Goal: Browse casually

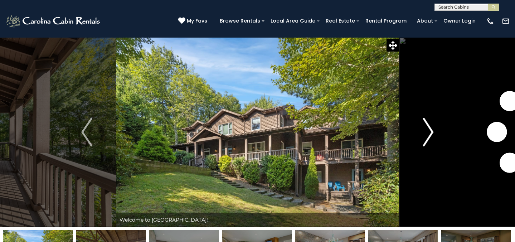
click at [431, 131] on img "Next" at bounding box center [428, 132] width 11 height 29
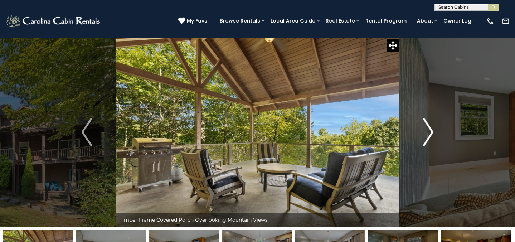
click at [430, 131] on img "Next" at bounding box center [428, 132] width 11 height 29
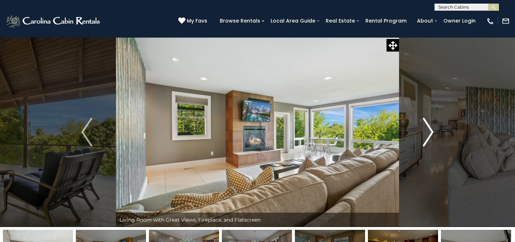
click at [430, 131] on img "Next" at bounding box center [428, 132] width 11 height 29
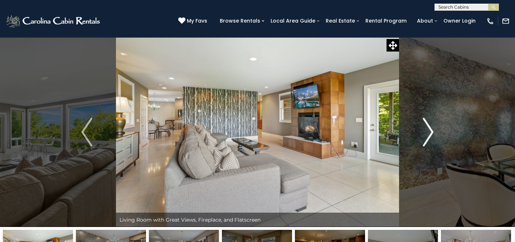
click at [430, 131] on img "Next" at bounding box center [428, 132] width 11 height 29
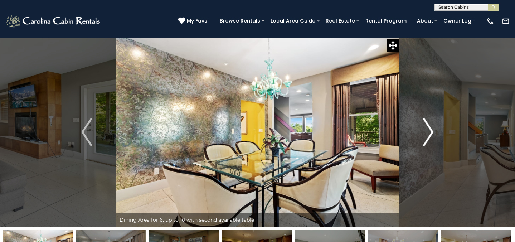
click at [430, 131] on img "Next" at bounding box center [428, 132] width 11 height 29
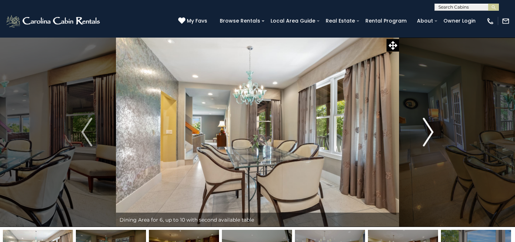
click at [430, 131] on img "Next" at bounding box center [428, 132] width 11 height 29
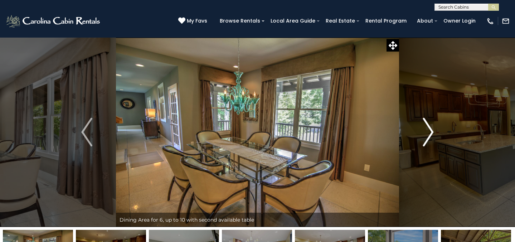
click at [429, 131] on img "Next" at bounding box center [428, 132] width 11 height 29
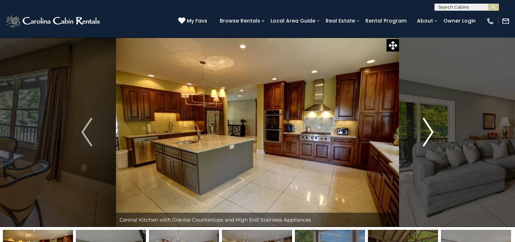
click at [429, 131] on img "Next" at bounding box center [428, 132] width 11 height 29
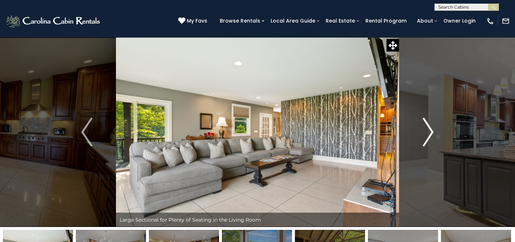
click at [432, 131] on img "Next" at bounding box center [428, 132] width 11 height 29
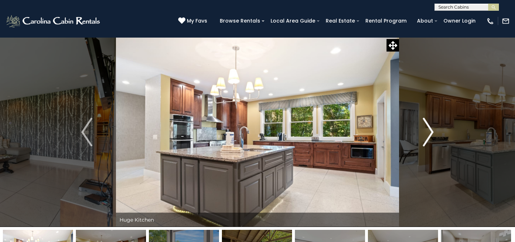
click at [431, 131] on img "Next" at bounding box center [428, 132] width 11 height 29
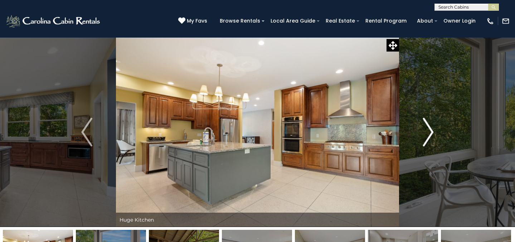
click at [431, 131] on img "Next" at bounding box center [428, 132] width 11 height 29
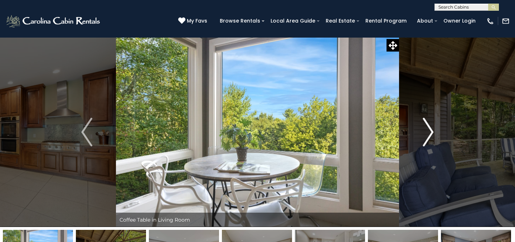
click at [431, 131] on img "Next" at bounding box center [428, 132] width 11 height 29
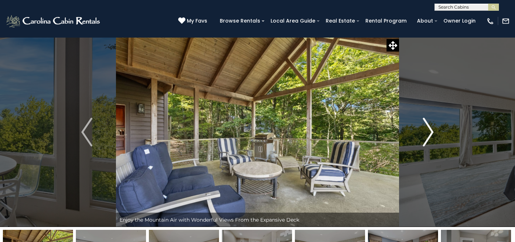
click at [431, 131] on img "Next" at bounding box center [428, 132] width 11 height 29
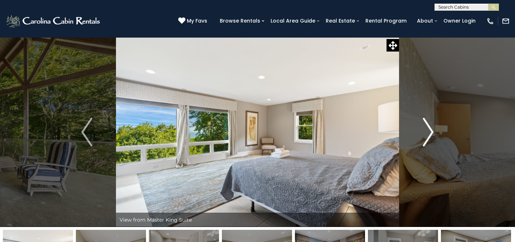
click at [431, 131] on img "Next" at bounding box center [428, 132] width 11 height 29
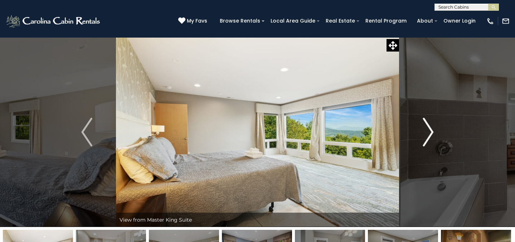
click at [431, 131] on img "Next" at bounding box center [428, 132] width 11 height 29
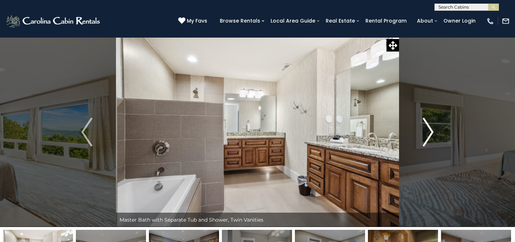
click at [431, 131] on img "Next" at bounding box center [428, 132] width 11 height 29
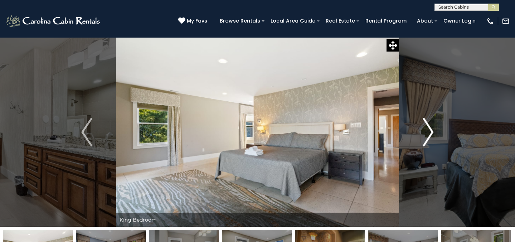
click at [431, 131] on img "Next" at bounding box center [428, 132] width 11 height 29
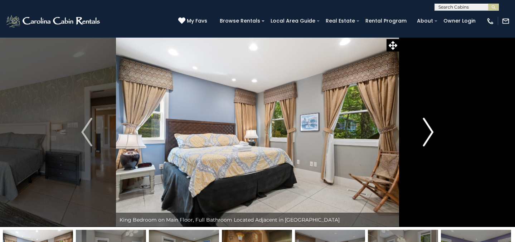
click at [431, 131] on img "Next" at bounding box center [428, 132] width 11 height 29
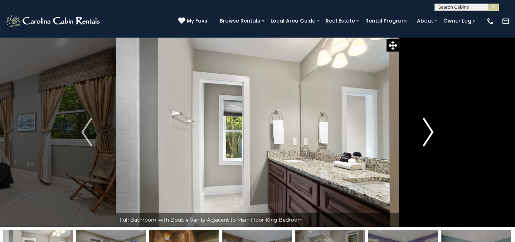
click at [431, 131] on img "Next" at bounding box center [428, 132] width 11 height 29
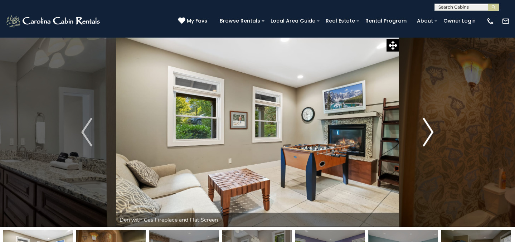
click at [431, 131] on img "Next" at bounding box center [428, 132] width 11 height 29
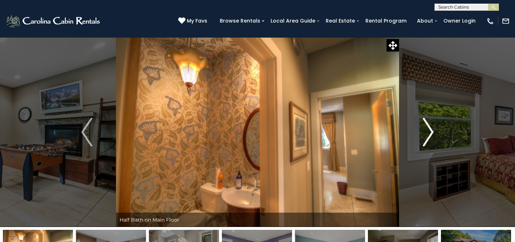
click at [431, 131] on img "Next" at bounding box center [428, 132] width 11 height 29
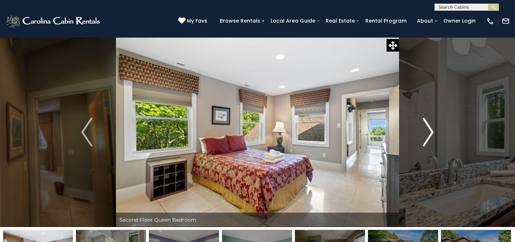
click at [431, 131] on img "Next" at bounding box center [428, 132] width 11 height 29
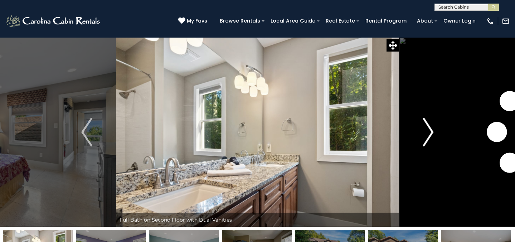
click at [431, 131] on img "Next" at bounding box center [428, 132] width 11 height 29
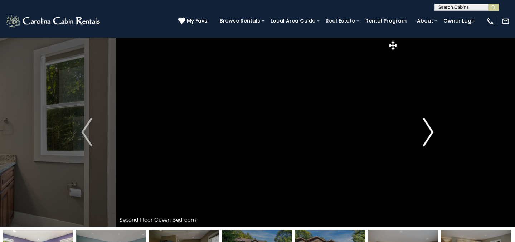
click at [431, 131] on img "Next" at bounding box center [428, 132] width 11 height 29
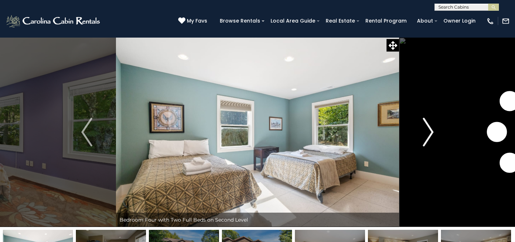
click at [431, 131] on img "Next" at bounding box center [428, 132] width 11 height 29
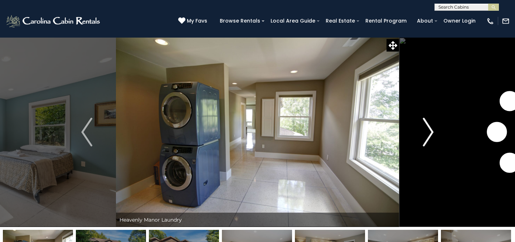
click at [431, 131] on img "Next" at bounding box center [428, 132] width 11 height 29
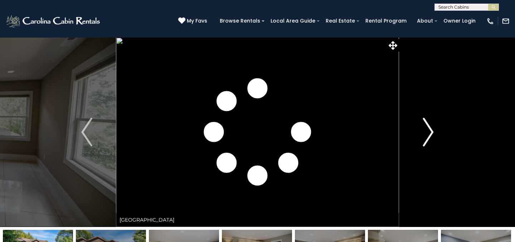
click at [431, 131] on img "Next" at bounding box center [428, 132] width 11 height 29
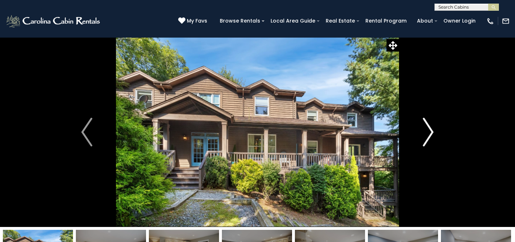
click at [431, 131] on img "Next" at bounding box center [428, 132] width 11 height 29
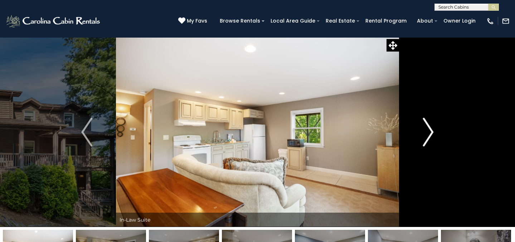
click at [431, 131] on img "Next" at bounding box center [428, 132] width 11 height 29
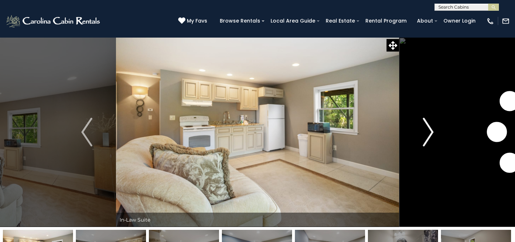
click at [431, 131] on img "Next" at bounding box center [428, 132] width 11 height 29
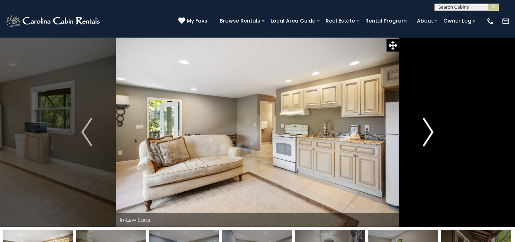
click at [431, 131] on img "Next" at bounding box center [428, 132] width 11 height 29
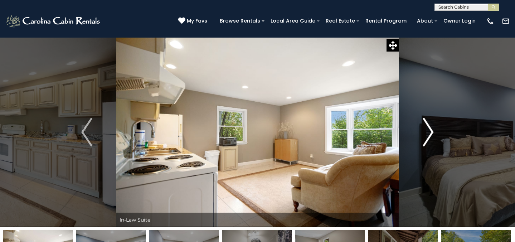
click at [430, 131] on img "Next" at bounding box center [428, 132] width 11 height 29
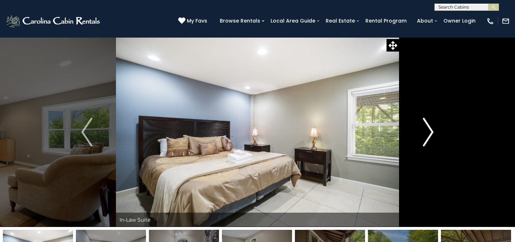
click at [430, 131] on img "Next" at bounding box center [428, 132] width 11 height 29
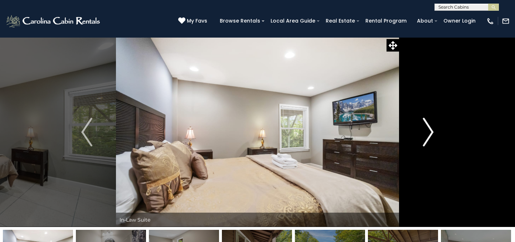
click at [428, 131] on img "Next" at bounding box center [428, 132] width 11 height 29
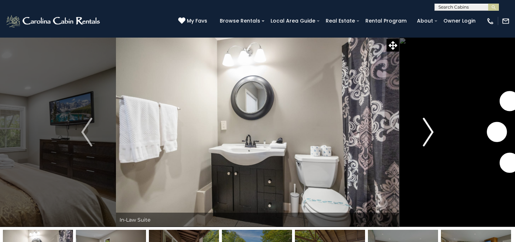
click at [428, 131] on img "Next" at bounding box center [428, 132] width 11 height 29
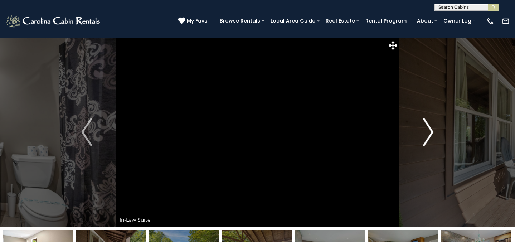
click at [428, 131] on img "Next" at bounding box center [428, 132] width 11 height 29
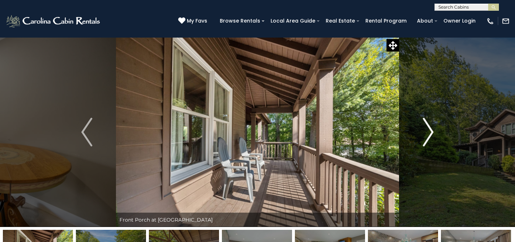
click at [428, 131] on img "Next" at bounding box center [428, 132] width 11 height 29
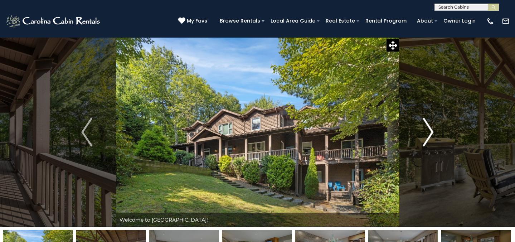
click at [428, 131] on img "Next" at bounding box center [428, 132] width 11 height 29
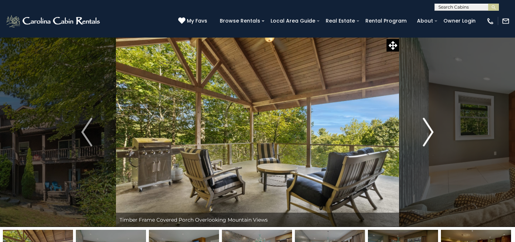
click at [428, 131] on img "Next" at bounding box center [428, 132] width 11 height 29
